Goal: Task Accomplishment & Management: Use online tool/utility

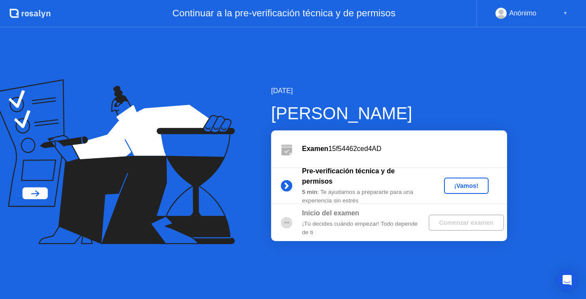
click at [471, 186] on div "¡Vamos!" at bounding box center [467, 185] width 38 height 7
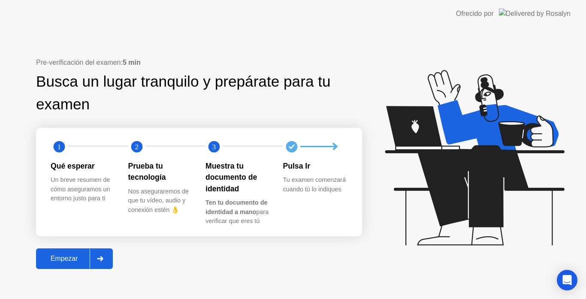
click at [95, 264] on div at bounding box center [100, 259] width 21 height 20
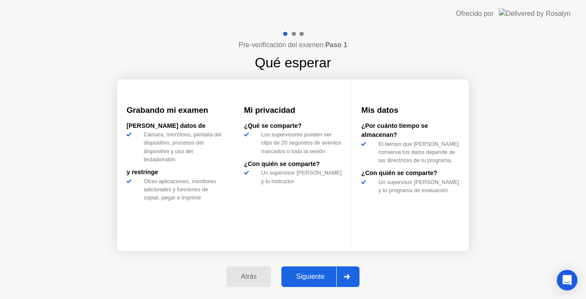
click at [309, 279] on div "Siguiente" at bounding box center [310, 277] width 52 height 8
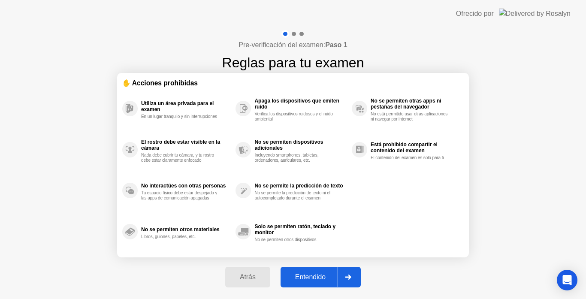
click at [309, 279] on div "Entendido" at bounding box center [310, 277] width 55 height 8
select select "**********"
select select "*******"
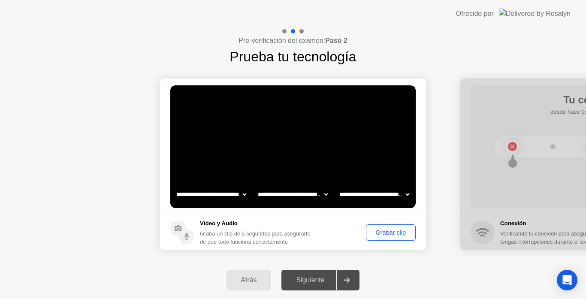
click at [390, 234] on div "Grabar clip" at bounding box center [391, 232] width 44 height 7
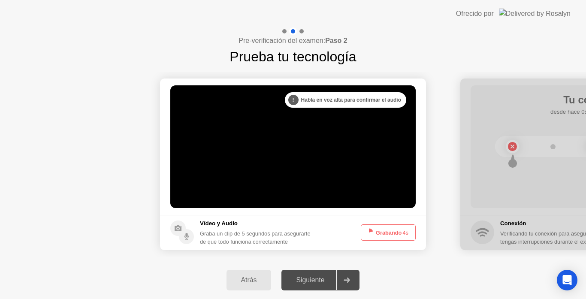
click at [390, 234] on button "Grabando 4s" at bounding box center [388, 232] width 55 height 16
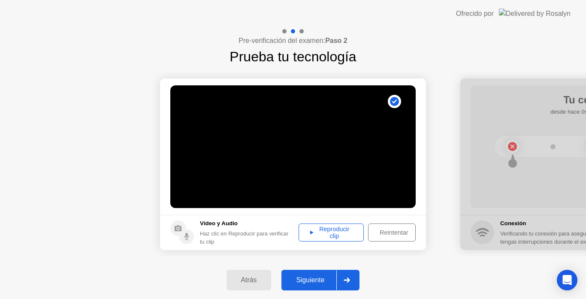
click at [317, 282] on div "Siguiente" at bounding box center [310, 280] width 52 height 8
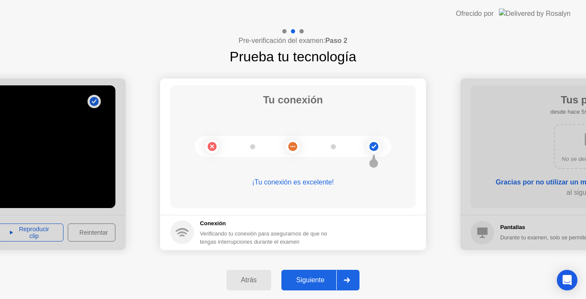
click at [317, 282] on div "Siguiente" at bounding box center [310, 280] width 52 height 8
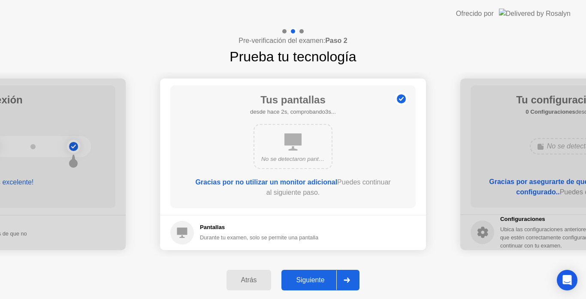
click at [329, 288] on button "Siguiente" at bounding box center [321, 280] width 78 height 21
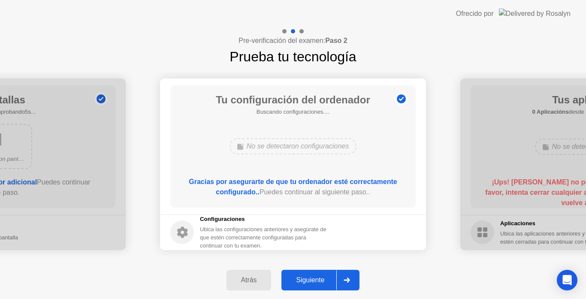
click at [329, 288] on button "Siguiente" at bounding box center [321, 280] width 78 height 21
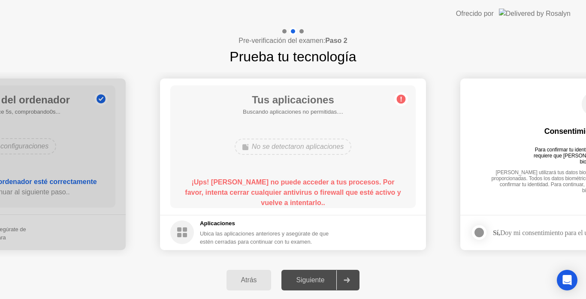
click at [180, 234] on rect at bounding box center [179, 235] width 4 height 4
click at [461, 49] on div "Pre-verificación del examen: Paso 2 Prueba tu tecnología" at bounding box center [293, 46] width 586 height 39
click at [399, 97] on circle at bounding box center [401, 98] width 9 height 9
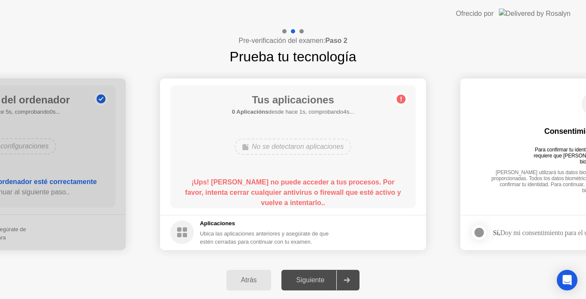
click at [399, 97] on circle at bounding box center [401, 98] width 9 height 9
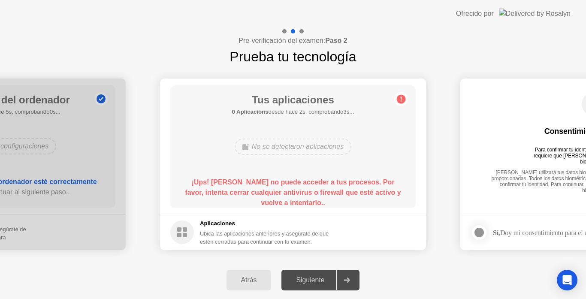
click at [399, 97] on circle at bounding box center [401, 98] width 9 height 9
click at [402, 175] on div "Tus aplicaciones 0 Aplicacións desde hace 2s, comprobando3s... No se detectaron…" at bounding box center [293, 146] width 246 height 123
drag, startPoint x: 402, startPoint y: 175, endPoint x: 402, endPoint y: 97, distance: 77.7
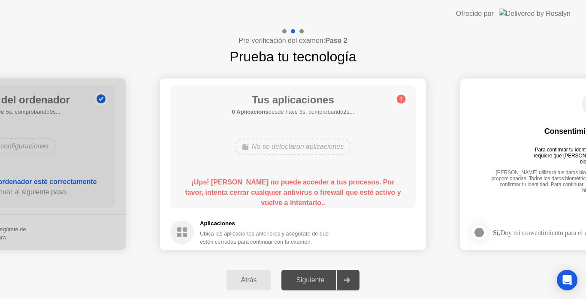
click at [402, 97] on main "Tus aplicaciones 0 Aplicacións desde hace 3s, comprobando2s... No se detectaron…" at bounding box center [293, 147] width 266 height 136
click at [402, 97] on icon at bounding box center [401, 99] width 1 height 5
click at [300, 151] on div "No se detectaron aplicaciones" at bounding box center [293, 147] width 117 height 16
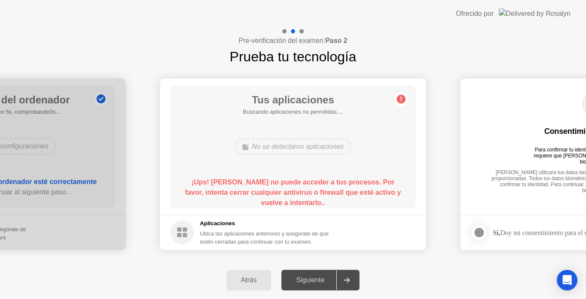
click at [300, 151] on div "No se detectaron aplicaciones" at bounding box center [293, 147] width 117 height 16
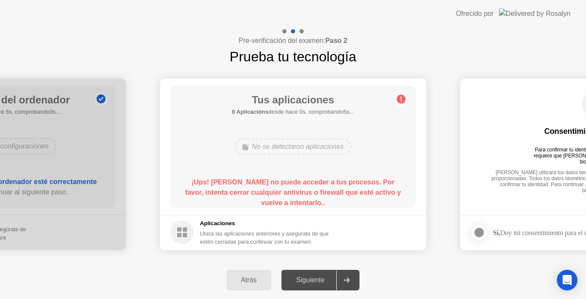
click at [300, 151] on div "No se detectaron aplicaciones" at bounding box center [293, 147] width 117 height 16
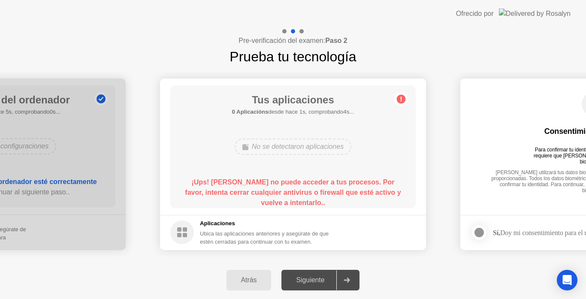
click at [300, 151] on div "No se detectaron aplicaciones" at bounding box center [293, 147] width 117 height 16
click at [336, 283] on div "Siguiente" at bounding box center [310, 280] width 52 height 8
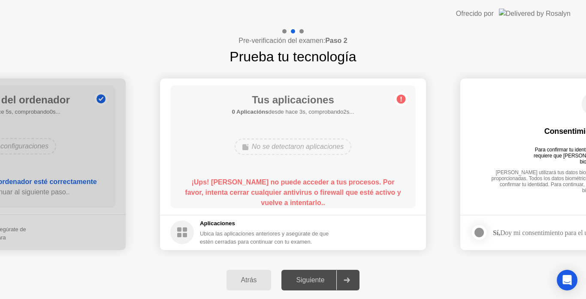
click at [336, 283] on div "Siguiente" at bounding box center [310, 280] width 52 height 8
click at [478, 31] on div "Pre-verificación del examen: Paso 2 Prueba tu tecnología" at bounding box center [293, 46] width 586 height 39
click at [329, 277] on div "Siguiente" at bounding box center [310, 280] width 52 height 8
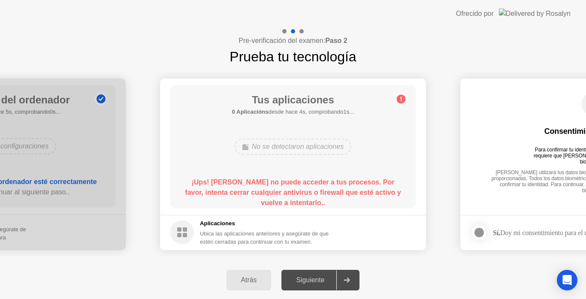
click at [329, 277] on div "Siguiente" at bounding box center [310, 280] width 52 height 8
click at [564, 13] on img at bounding box center [535, 14] width 72 height 10
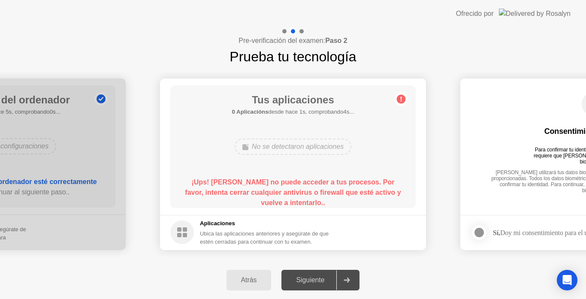
click at [564, 13] on img at bounding box center [535, 14] width 72 height 10
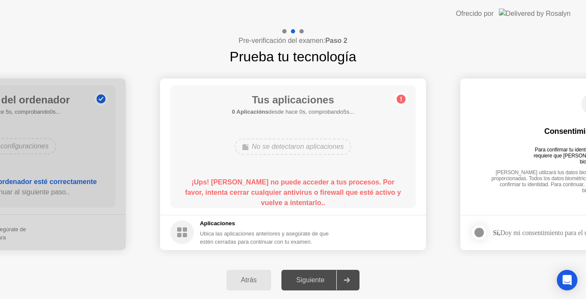
click at [325, 282] on div "Siguiente" at bounding box center [310, 280] width 52 height 8
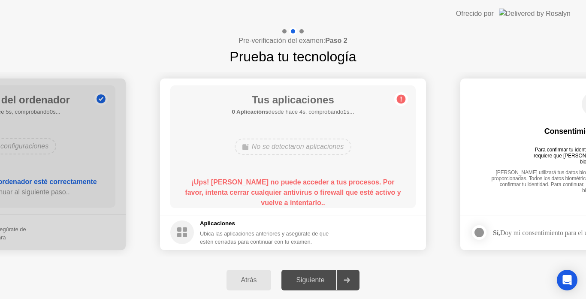
click at [309, 295] on div "Atrás Siguiente" at bounding box center [293, 280] width 586 height 38
click at [298, 150] on div "No se detectaron aplicaciones" at bounding box center [293, 147] width 117 height 16
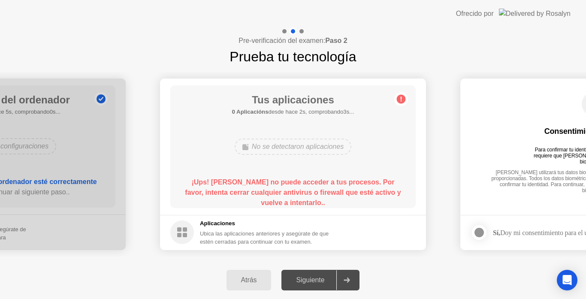
click at [254, 285] on button "Atrás" at bounding box center [249, 280] width 45 height 21
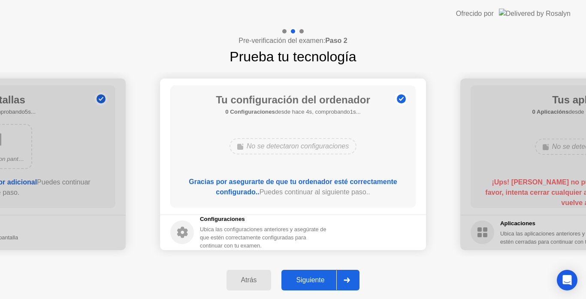
click at [322, 286] on button "Siguiente" at bounding box center [321, 280] width 78 height 21
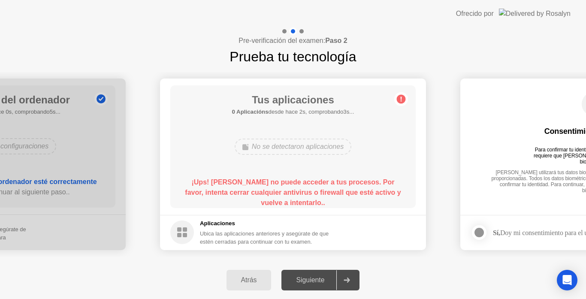
click at [302, 160] on div "Tus aplicaciones 0 Aplicacións desde hace 2s, comprobando3s... No se detectaron…" at bounding box center [293, 146] width 246 height 123
click at [401, 102] on circle at bounding box center [401, 98] width 9 height 9
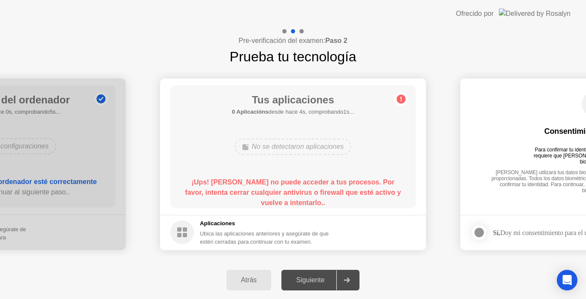
click at [401, 102] on circle at bounding box center [401, 98] width 9 height 9
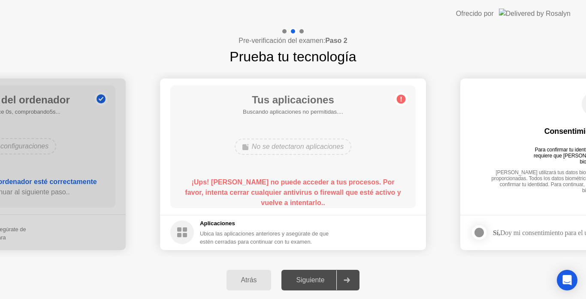
click at [401, 102] on circle at bounding box center [401, 98] width 9 height 9
click at [337, 260] on div "**********" at bounding box center [293, 164] width 586 height 194
click at [327, 277] on div "Siguiente" at bounding box center [310, 280] width 52 height 8
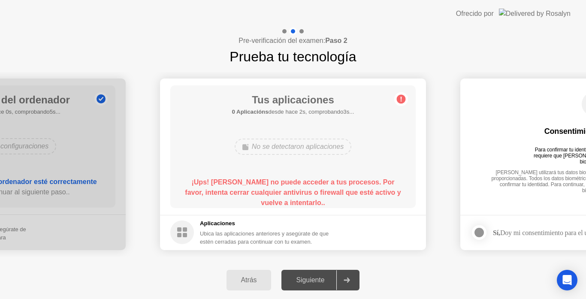
click at [327, 277] on div "Siguiente" at bounding box center [310, 280] width 52 height 8
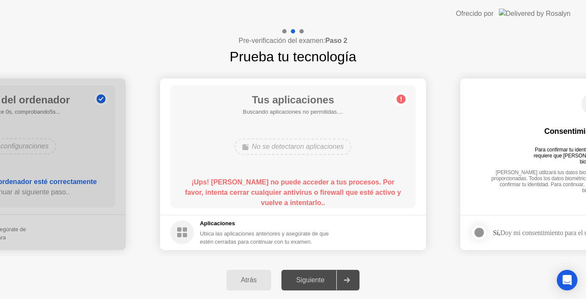
click at [284, 185] on b "¡Ups! [PERSON_NAME] no puede acceder a tus procesos. Por favor, intenta cerrar …" at bounding box center [293, 193] width 216 height 28
drag, startPoint x: 284, startPoint y: 185, endPoint x: 284, endPoint y: 200, distance: 14.6
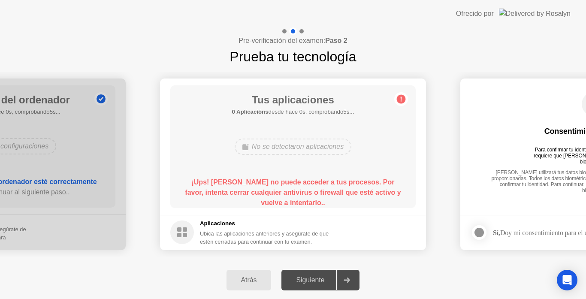
click at [284, 200] on b "¡Ups! [PERSON_NAME] no puede acceder a tus procesos. Por favor, intenta cerrar …" at bounding box center [293, 193] width 216 height 28
drag, startPoint x: 284, startPoint y: 200, endPoint x: 292, endPoint y: 207, distance: 10.9
click at [292, 207] on div "¡Ups! [PERSON_NAME] no puede acceder a tus procesos. Por favor, intenta cerrar …" at bounding box center [293, 192] width 221 height 31
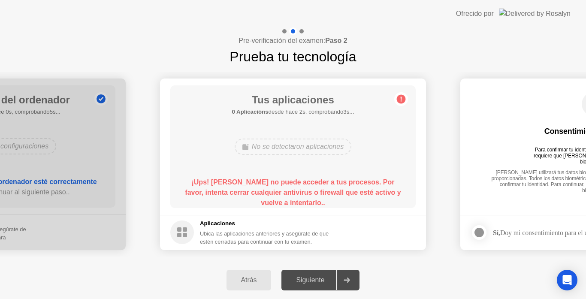
click at [292, 207] on div "¡Ups! [PERSON_NAME] no puede acceder a tus procesos. Por favor, intenta cerrar …" at bounding box center [293, 192] width 221 height 31
drag, startPoint x: 292, startPoint y: 207, endPoint x: 300, endPoint y: 191, distance: 18.4
click at [300, 191] on div "¡Ups! [PERSON_NAME] no puede acceder a tus procesos. Por favor, intenta cerrar …" at bounding box center [293, 192] width 221 height 31
click at [300, 191] on b "¡Ups! [PERSON_NAME] no puede acceder a tus procesos. Por favor, intenta cerrar …" at bounding box center [293, 193] width 216 height 28
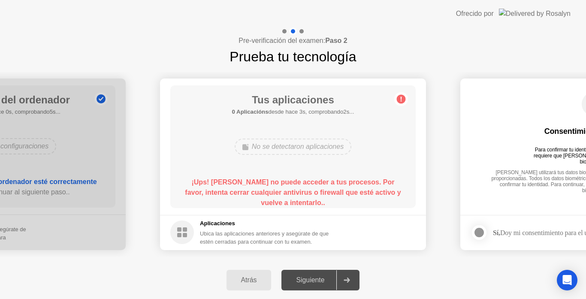
click at [300, 191] on b "¡Ups! [PERSON_NAME] no puede acceder a tus procesos. Por favor, intenta cerrar …" at bounding box center [293, 193] width 216 height 28
click at [316, 206] on div "¡Ups! [PERSON_NAME] no puede acceder a tus procesos. Por favor, intenta cerrar …" at bounding box center [293, 192] width 221 height 31
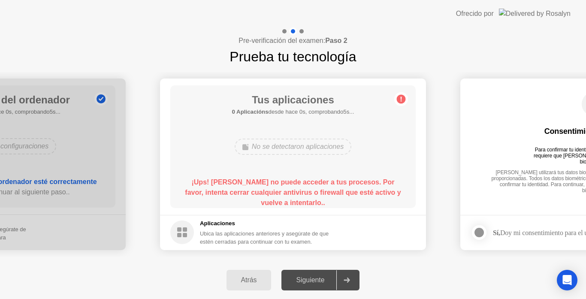
click at [316, 206] on div "¡Ups! [PERSON_NAME] no puede acceder a tus procesos. Por favor, intenta cerrar …" at bounding box center [293, 192] width 221 height 31
